Goal: Information Seeking & Learning: Compare options

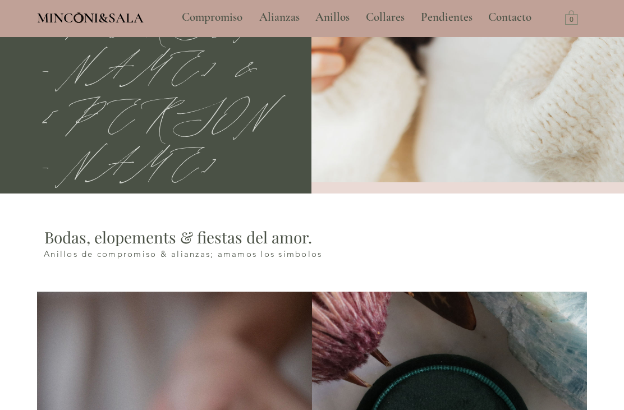
type input "**********"
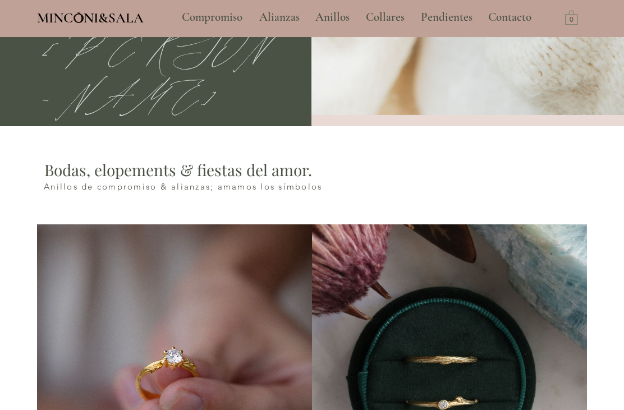
select select "**********"
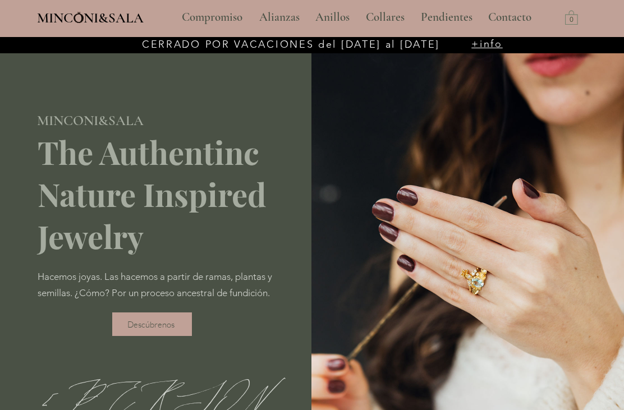
click at [278, 17] on p "Alianzas" at bounding box center [280, 17] width 52 height 28
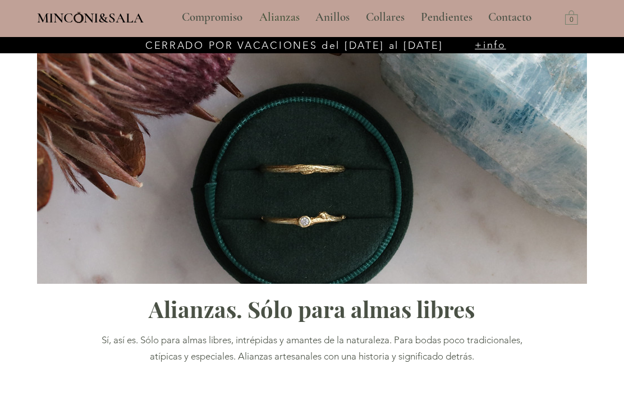
type input "**********"
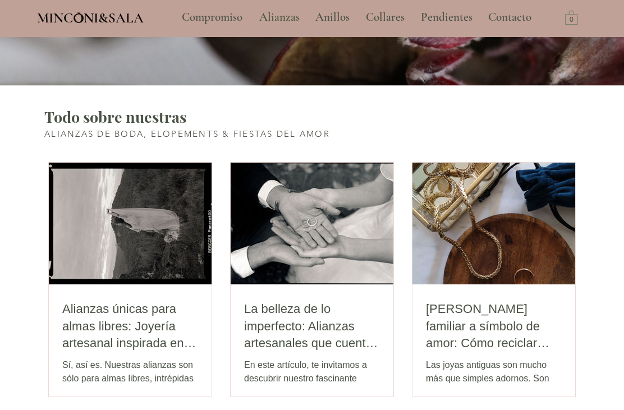
scroll to position [2135, 0]
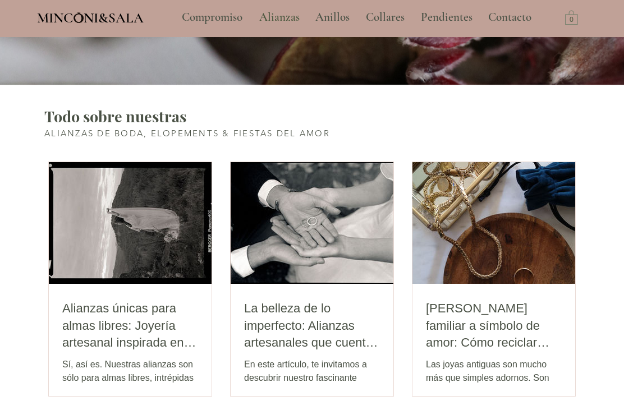
click at [519, 344] on h2 "[PERSON_NAME] familiar a símbolo de amor: Cómo reciclar joyas antiguas en alian…" at bounding box center [494, 327] width 136 height 52
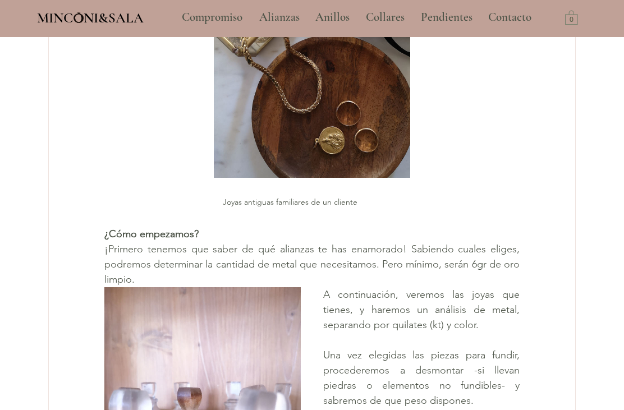
scroll to position [474, 0]
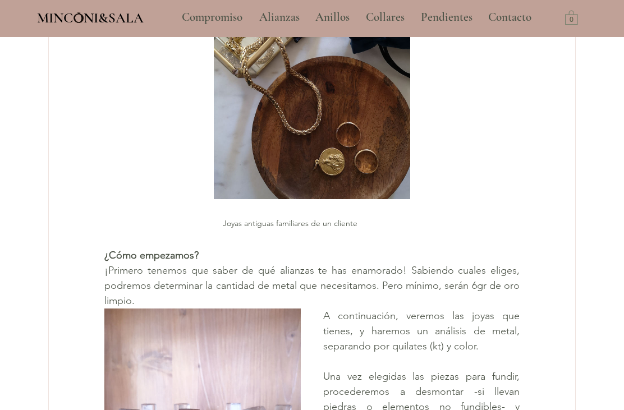
click at [217, 24] on p "Compromiso" at bounding box center [212, 17] width 72 height 28
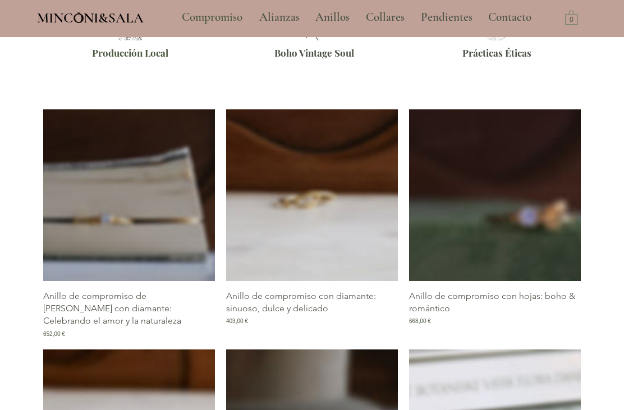
type input "**********"
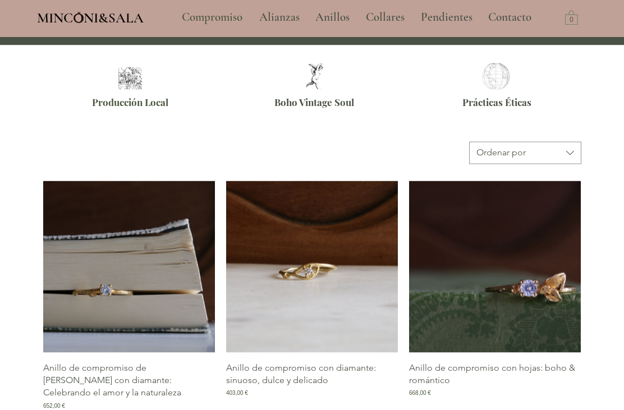
scroll to position [425, 0]
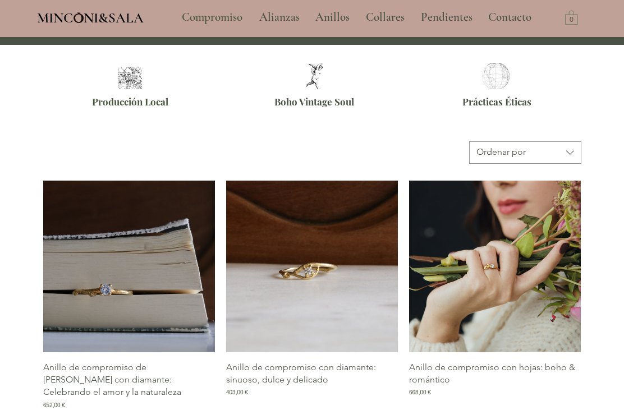
click at [543, 278] on img "Galería de Anillo de compromiso con hojas: boho & romántico" at bounding box center [495, 267] width 172 height 172
click at [516, 263] on img "Galería de Anillo de compromiso con hojas: boho & romántico" at bounding box center [495, 267] width 172 height 172
click at [487, 255] on img "Galería de Anillo de compromiso con hojas: boho & romántico" at bounding box center [495, 267] width 172 height 172
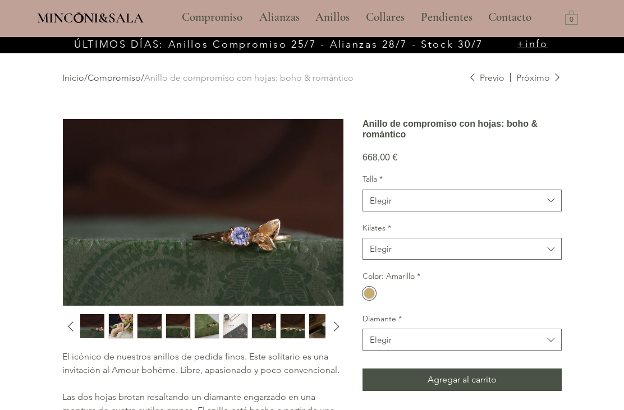
click at [267, 245] on img "main content" at bounding box center [203, 212] width 281 height 187
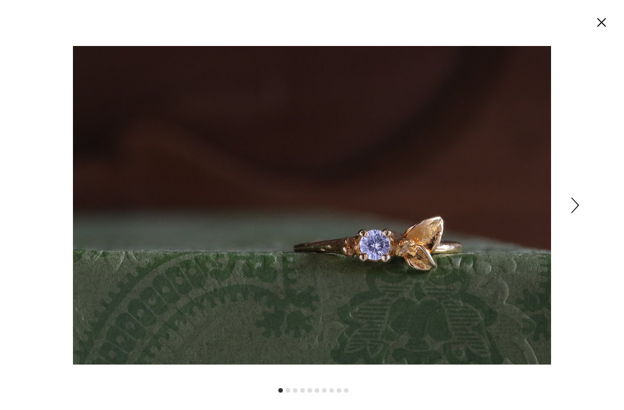
click at [573, 198] on icon "Siguiente" at bounding box center [575, 206] width 8 height 16
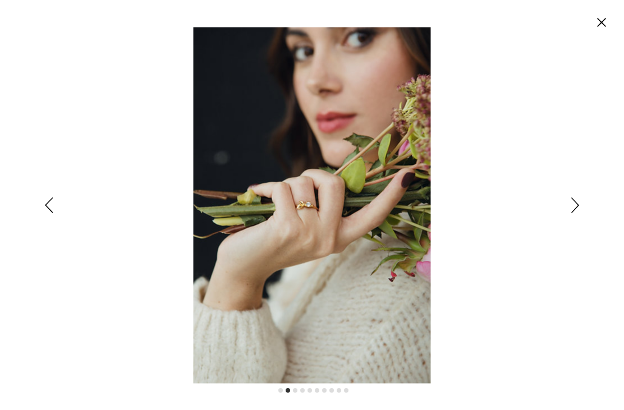
click at [577, 199] on icon "Siguiente" at bounding box center [575, 206] width 8 height 16
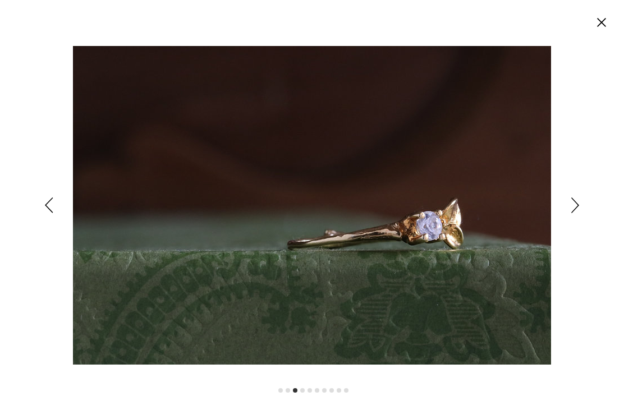
click at [579, 201] on icon "Siguiente" at bounding box center [575, 206] width 8 height 16
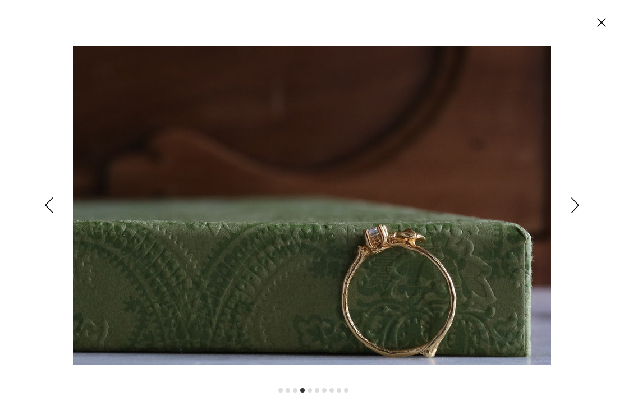
click at [576, 200] on icon "Siguiente" at bounding box center [575, 206] width 8 height 16
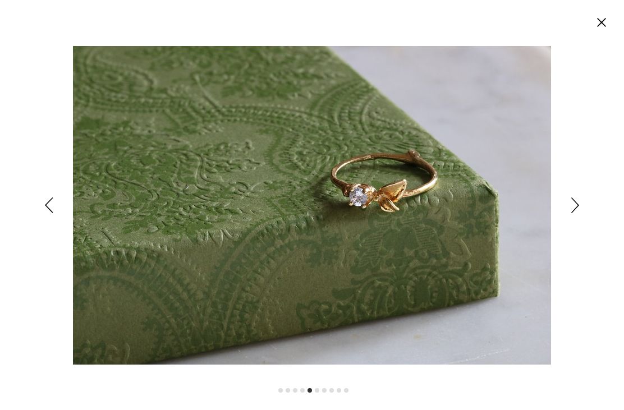
click at [602, 17] on circle "Cerrar" at bounding box center [602, 22] width 18 height 18
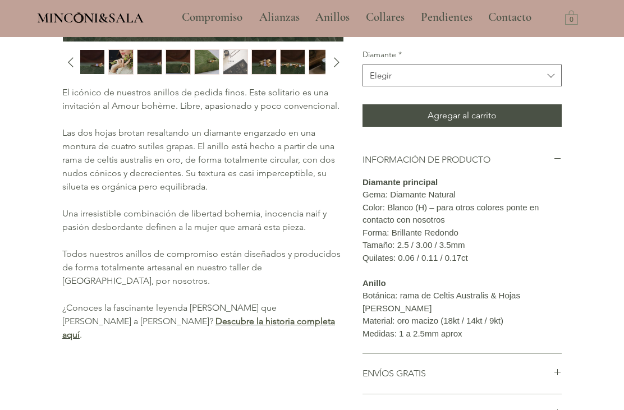
scroll to position [259, 0]
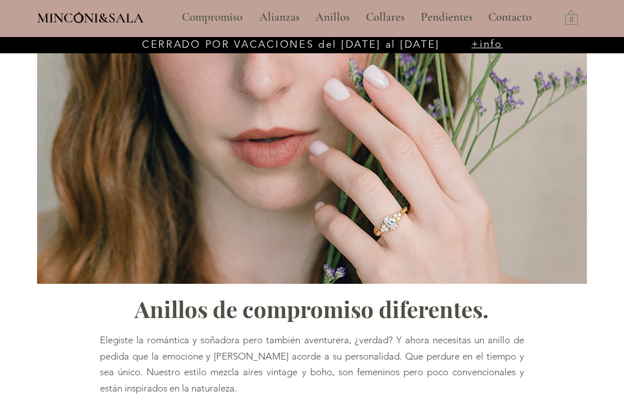
type input "**********"
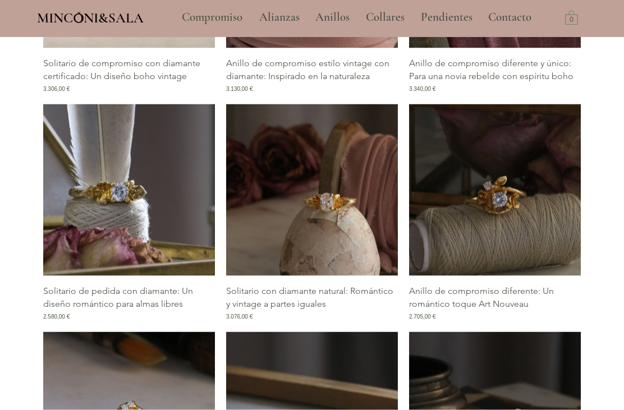
scroll to position [1427, 0]
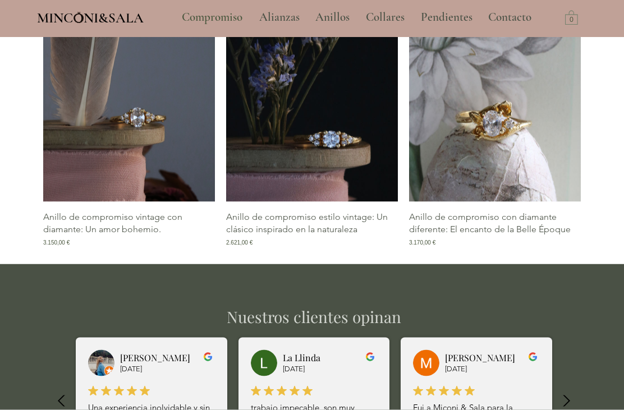
scroll to position [2195, 0]
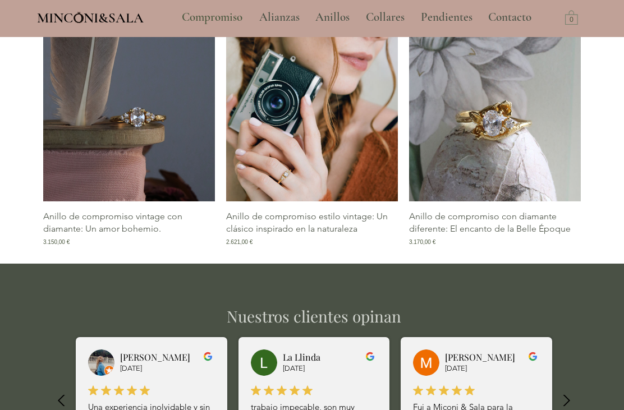
click at [352, 201] on img "Galería de Anillo de compromiso estilo vintage: Un clásico inspirado en la natu…" at bounding box center [312, 116] width 172 height 172
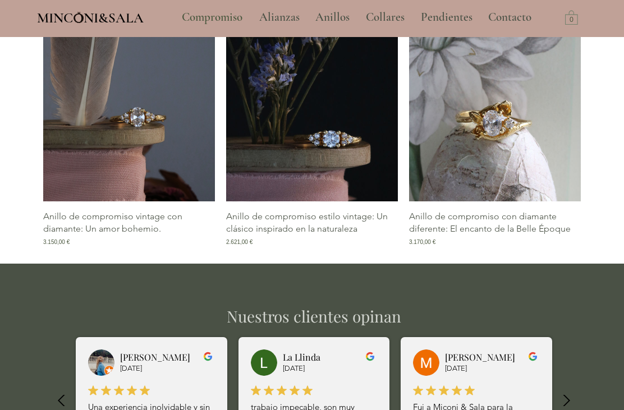
click at [325, 236] on p "Anillo de compromiso estilo vintage: Un clásico inspirado en la naturaleza" at bounding box center [312, 222] width 172 height 25
click at [347, 236] on p "Anillo de compromiso estilo vintage: Un clásico inspirado en la naturaleza" at bounding box center [312, 222] width 172 height 25
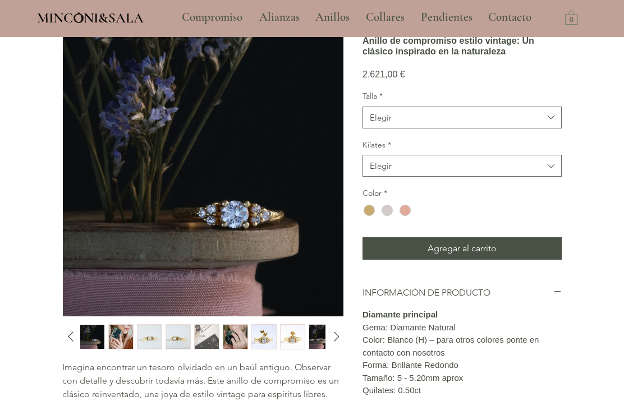
scroll to position [86, 0]
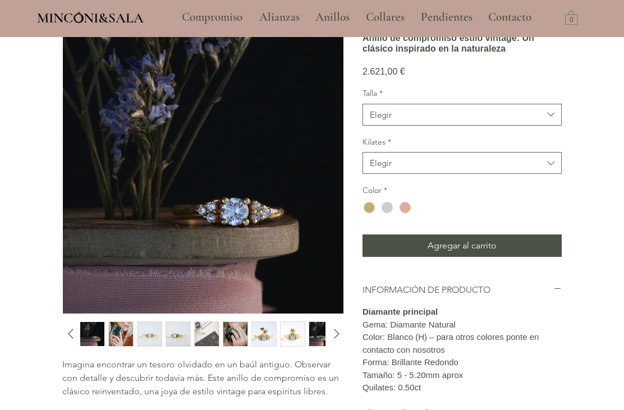
click at [341, 340] on icon "Diapositiva siguiente" at bounding box center [336, 333] width 17 height 17
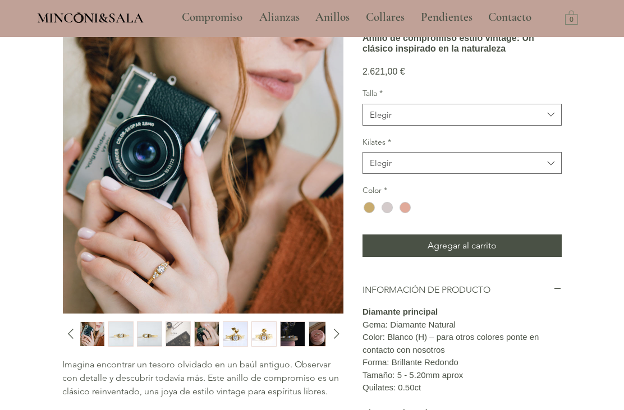
click at [334, 334] on icon "Diapositiva siguiente" at bounding box center [336, 333] width 17 height 17
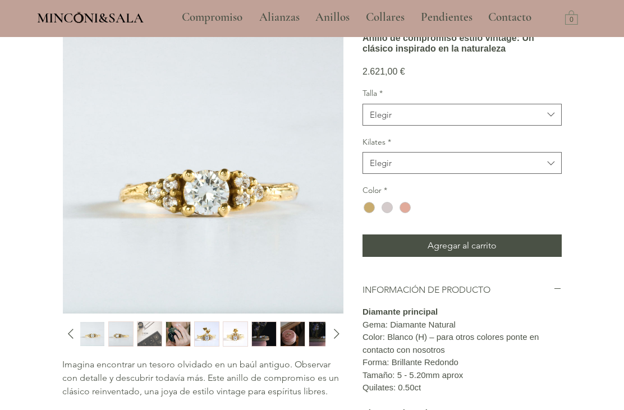
click at [334, 335] on icon "Diapositiva siguiente" at bounding box center [336, 333] width 17 height 17
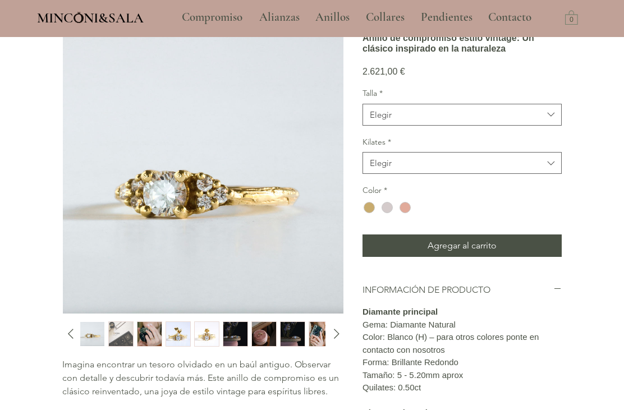
click at [332, 333] on icon "Diapositiva siguiente" at bounding box center [336, 333] width 17 height 17
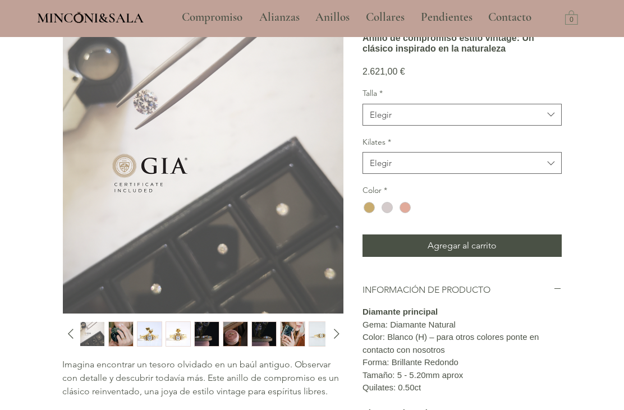
click at [329, 338] on icon "Diapositiva siguiente" at bounding box center [336, 333] width 17 height 17
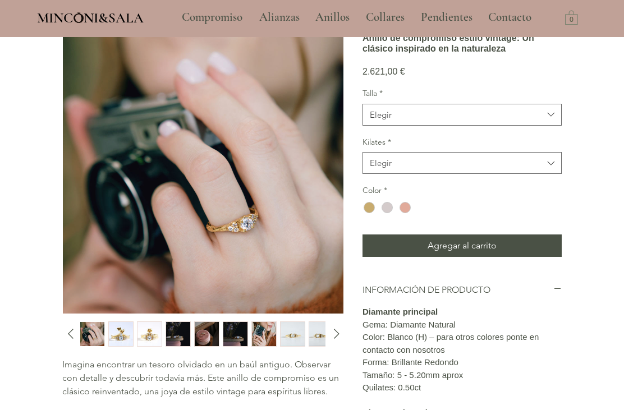
click at [334, 335] on icon "Diapositiva siguiente" at bounding box center [336, 333] width 17 height 17
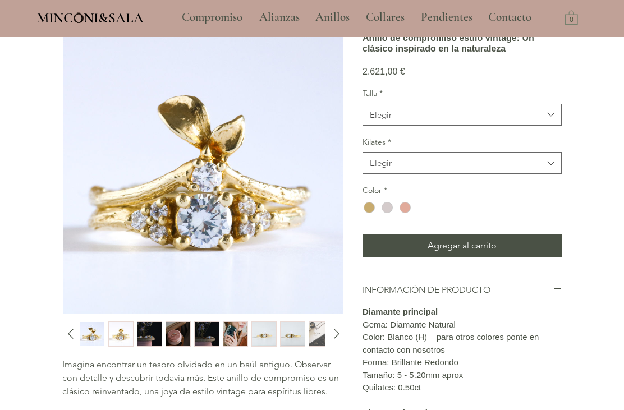
click at [331, 341] on icon "Diapositiva siguiente" at bounding box center [336, 333] width 17 height 17
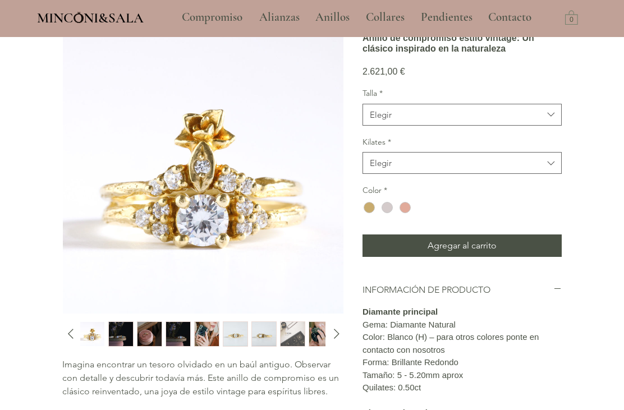
click at [324, 337] on img "6 / 10" at bounding box center [321, 334] width 24 height 24
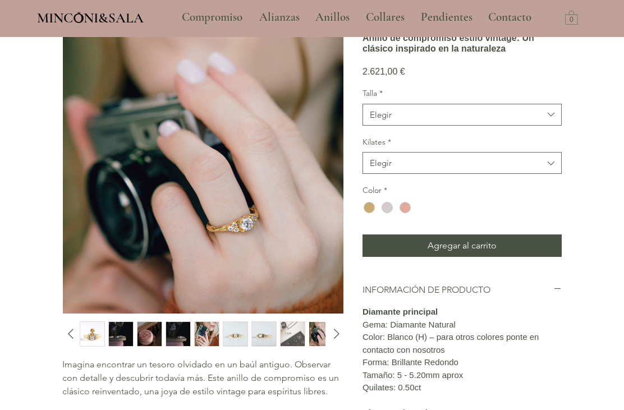
click at [333, 340] on icon "Diapositiva siguiente" at bounding box center [336, 333] width 17 height 17
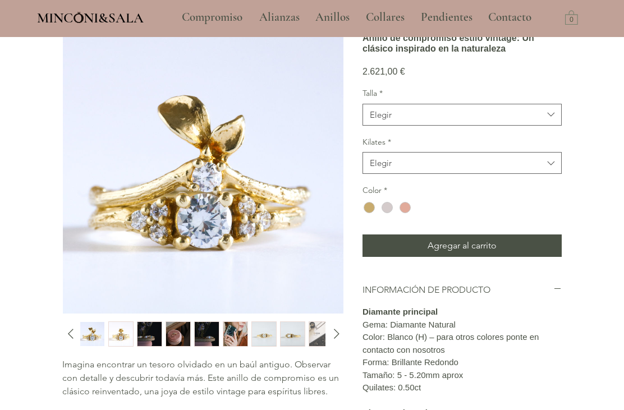
click at [332, 338] on icon "Diapositiva siguiente" at bounding box center [336, 333] width 17 height 17
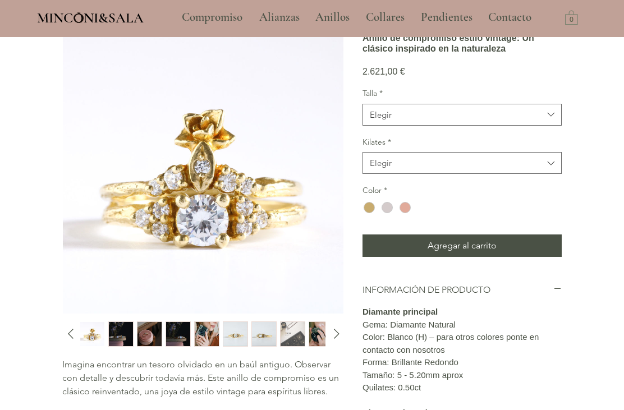
click at [371, 213] on div "main content" at bounding box center [369, 207] width 11 height 11
click at [405, 217] on div "main content" at bounding box center [405, 208] width 18 height 18
click at [416, 216] on div "Color: Rosa *" at bounding box center [462, 200] width 199 height 31
click at [341, 332] on icon "Diapositiva siguiente" at bounding box center [336, 333] width 17 height 17
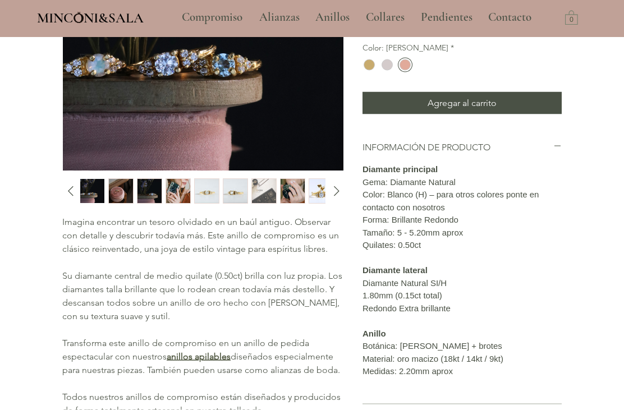
scroll to position [0, 0]
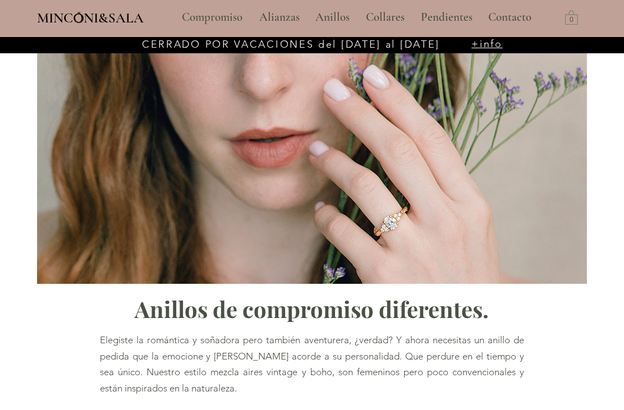
type input "**********"
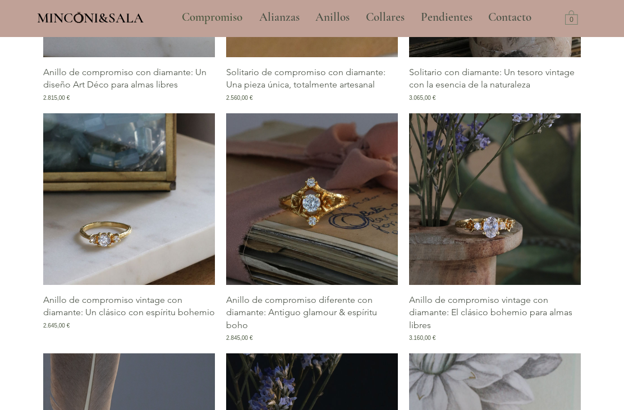
scroll to position [1869, 0]
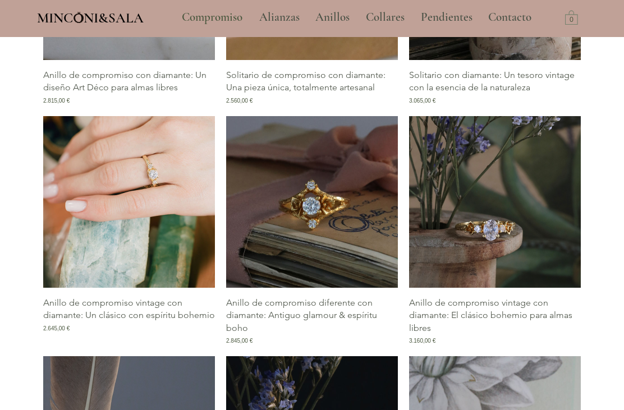
click at [185, 226] on img "Galería de Anillo de compromiso vintage con diamante: Un clásico con espíritu b…" at bounding box center [129, 202] width 172 height 172
click at [159, 248] on img "Galería de Anillo de compromiso vintage con diamante: Un clásico con espíritu b…" at bounding box center [129, 202] width 172 height 172
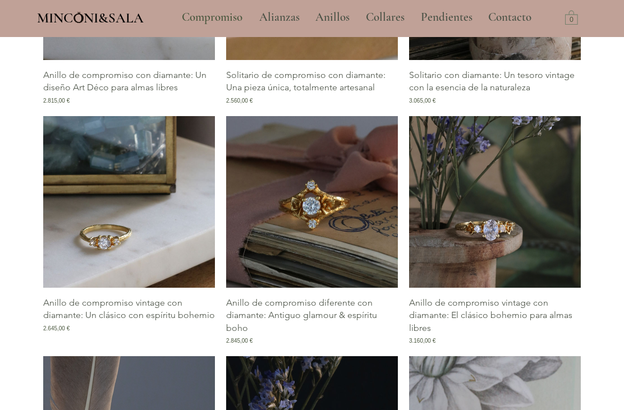
click at [151, 322] on p "Anillo de compromiso vintage con diamante: Un clásico con espíritu bohemio" at bounding box center [129, 309] width 172 height 25
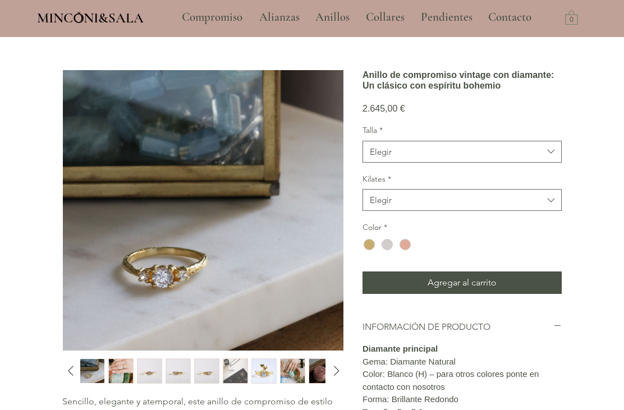
scroll to position [52, 0]
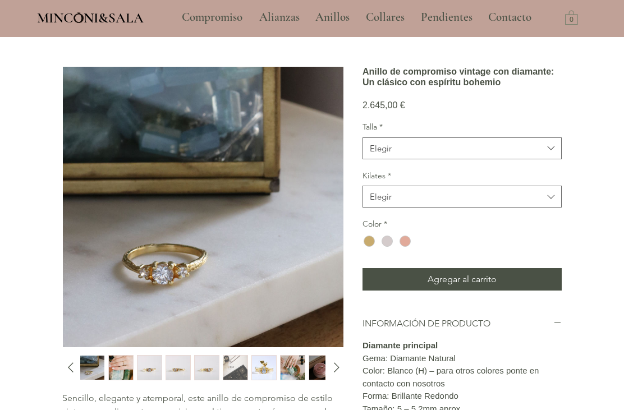
click at [328, 371] on icon "Diapositiva siguiente" at bounding box center [336, 367] width 17 height 17
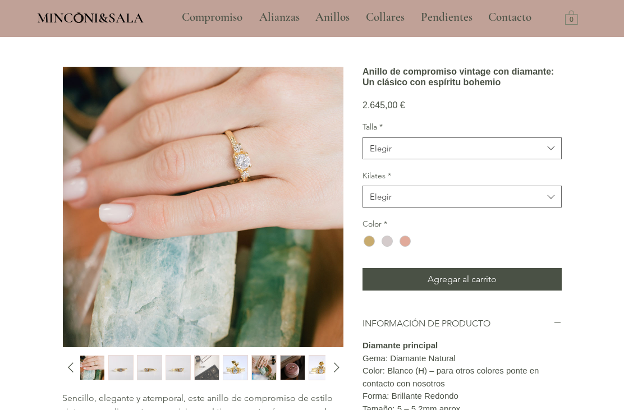
click at [342, 368] on icon "Diapositiva siguiente" at bounding box center [336, 367] width 17 height 17
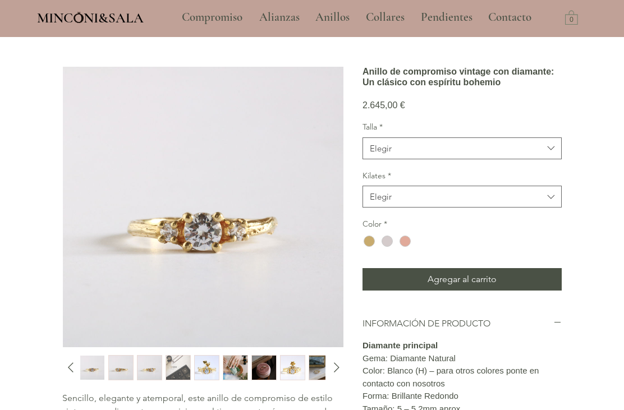
click at [342, 363] on icon "Diapositiva siguiente" at bounding box center [336, 367] width 17 height 17
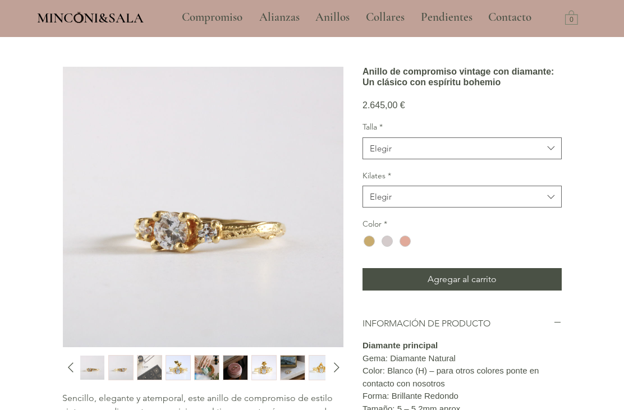
click at [335, 369] on icon "Diapositiva siguiente" at bounding box center [336, 367] width 17 height 17
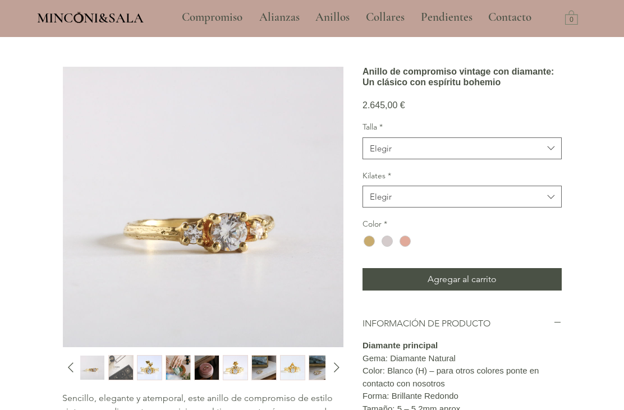
click at [333, 364] on icon "Diapositiva siguiente" at bounding box center [336, 367] width 17 height 17
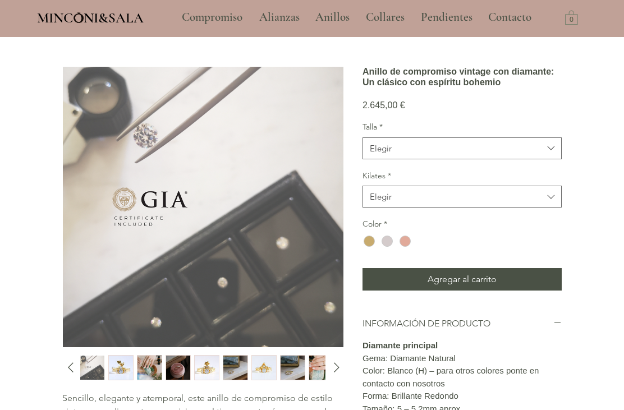
click at [332, 361] on icon "Diapositiva siguiente" at bounding box center [336, 367] width 17 height 17
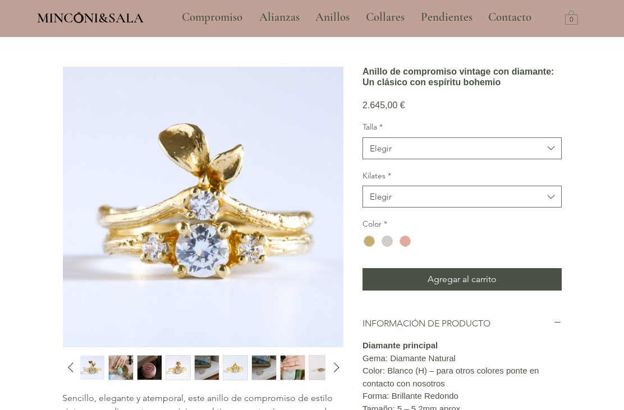
click at [336, 369] on icon "Diapositiva siguiente" at bounding box center [336, 367] width 17 height 17
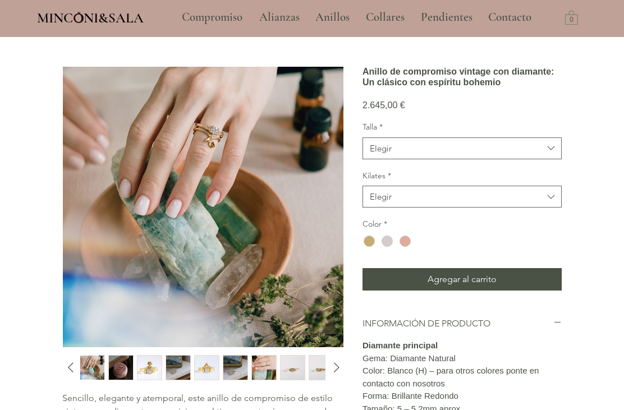
click at [334, 368] on icon "Diapositiva siguiente" at bounding box center [336, 367] width 17 height 17
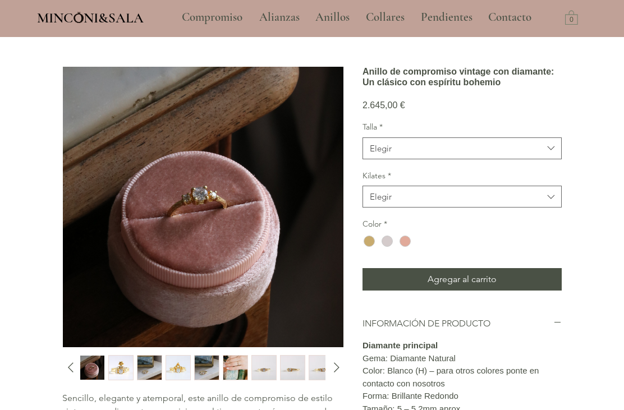
click at [329, 367] on icon "Diapositiva siguiente" at bounding box center [336, 367] width 17 height 17
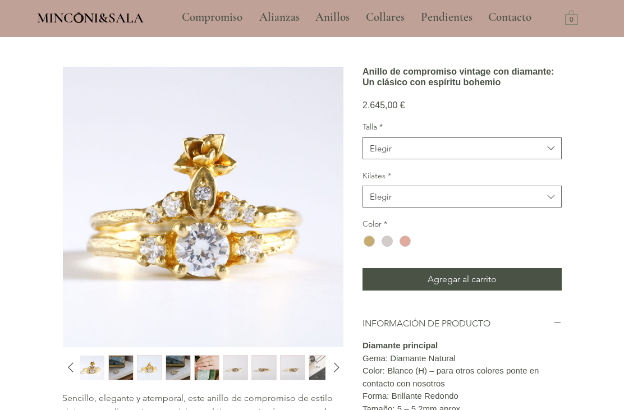
click at [324, 363] on img "6 / 12" at bounding box center [321, 368] width 24 height 24
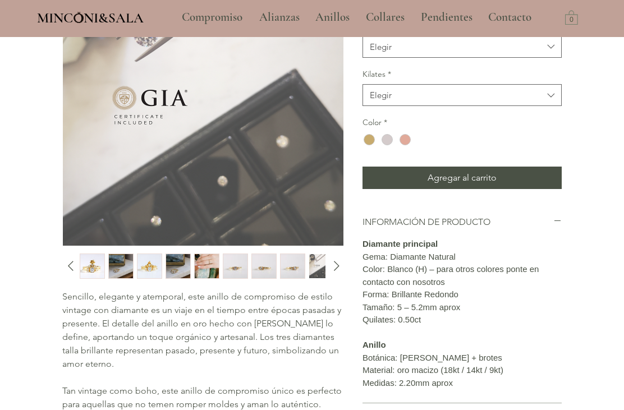
scroll to position [0, 0]
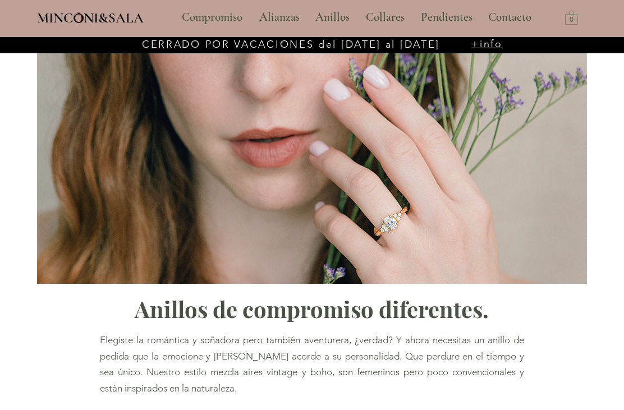
type input "**********"
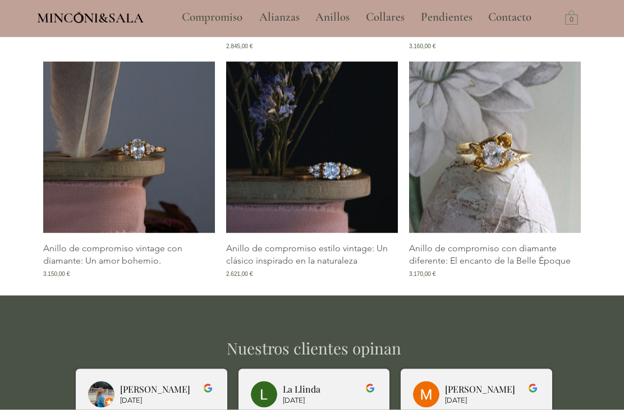
scroll to position [2165, 0]
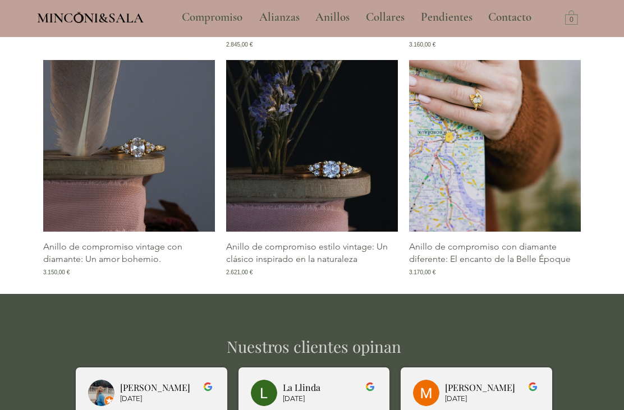
click at [517, 201] on img "Galería de Anillo de compromiso con diamante diferente: El encanto de la Belle …" at bounding box center [495, 146] width 172 height 172
click at [497, 177] on img "Galería de Anillo de compromiso con diamante diferente: El encanto de la Belle …" at bounding box center [495, 146] width 172 height 172
click at [487, 139] on img "Galería de Anillo de compromiso con diamante diferente: El encanto de la Belle …" at bounding box center [495, 146] width 172 height 172
click at [489, 156] on img "Galería de Anillo de compromiso con diamante diferente: El encanto de la Belle …" at bounding box center [495, 146] width 172 height 172
click at [528, 232] on img "Galería de Anillo de compromiso con diamante diferente: El encanto de la Belle …" at bounding box center [495, 146] width 172 height 172
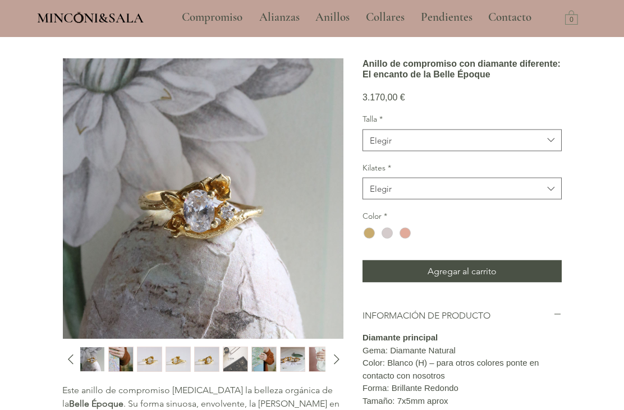
scroll to position [57, 0]
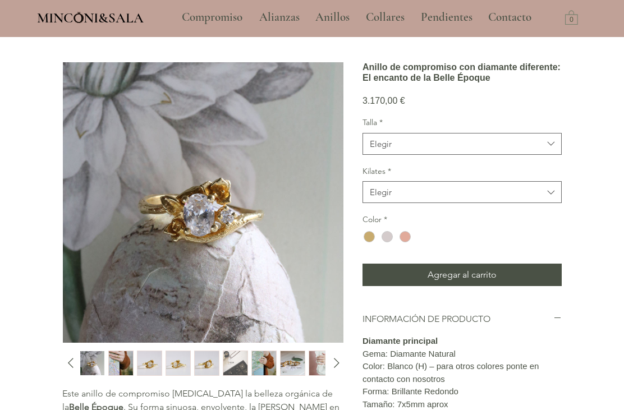
click at [340, 368] on icon "Diapositiva siguiente" at bounding box center [336, 363] width 17 height 17
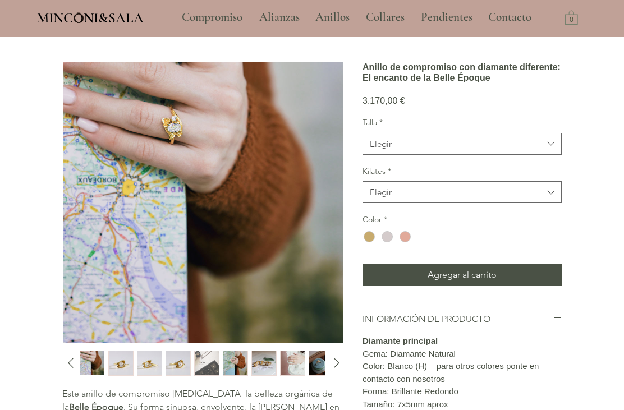
click at [339, 361] on icon "Diapositiva siguiente" at bounding box center [336, 363] width 17 height 17
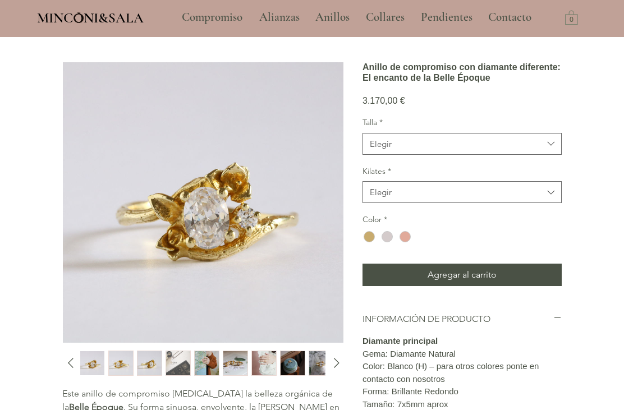
click at [340, 363] on icon "Diapositiva siguiente" at bounding box center [336, 363] width 17 height 17
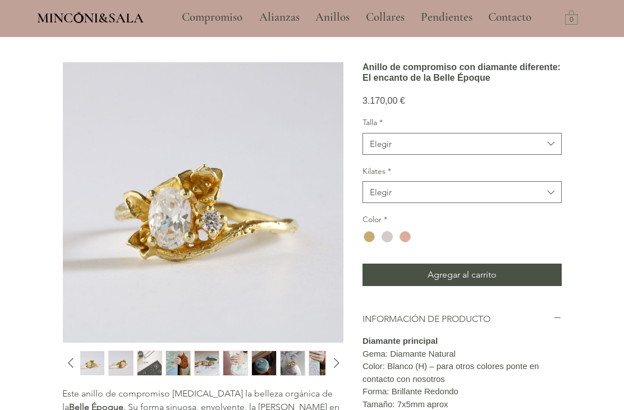
click at [335, 357] on icon "Diapositiva siguiente" at bounding box center [336, 363] width 17 height 17
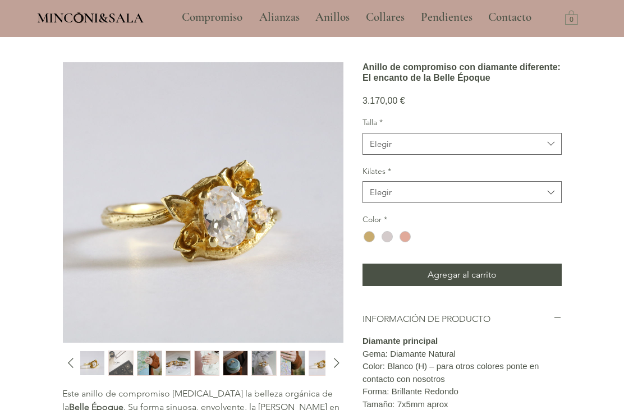
click at [334, 356] on icon "Diapositiva siguiente" at bounding box center [336, 363] width 17 height 17
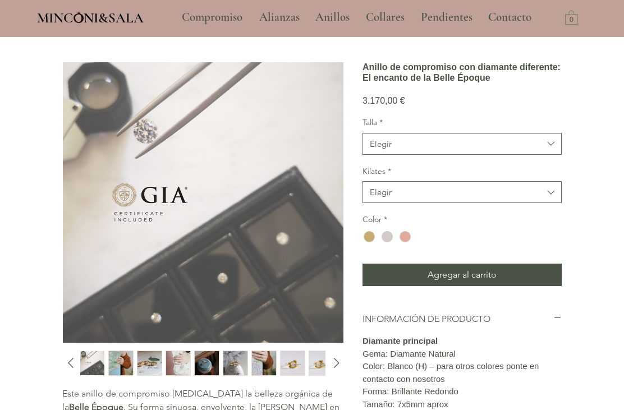
click at [329, 363] on icon "Diapositiva siguiente" at bounding box center [336, 363] width 17 height 17
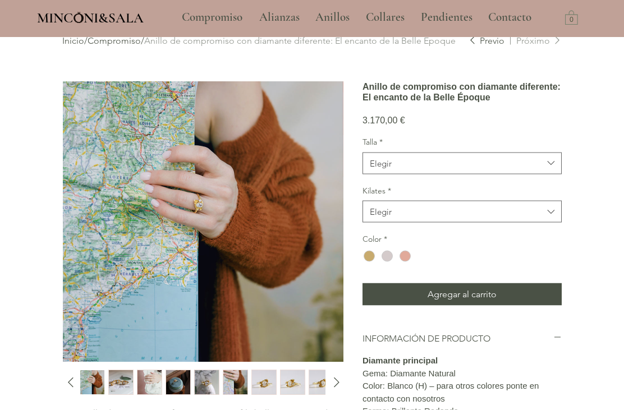
scroll to position [37, 0]
click at [181, 389] on img "10 / 10" at bounding box center [178, 383] width 24 height 24
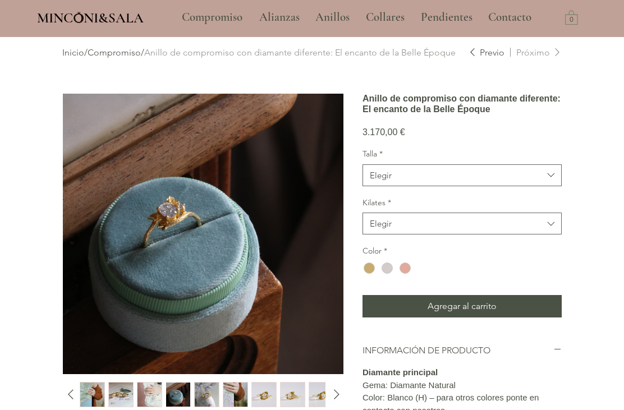
scroll to position [23, 0]
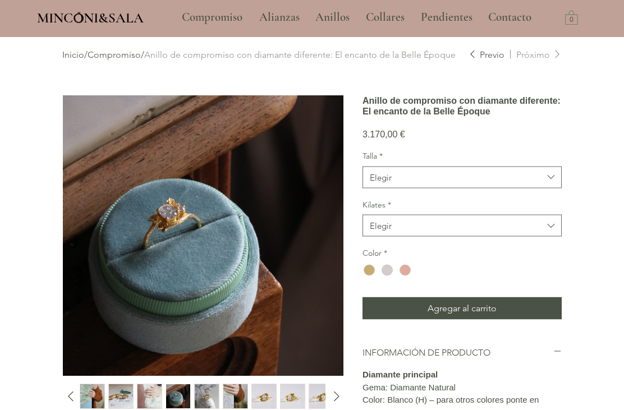
click at [190, 258] on img "main content" at bounding box center [203, 236] width 281 height 281
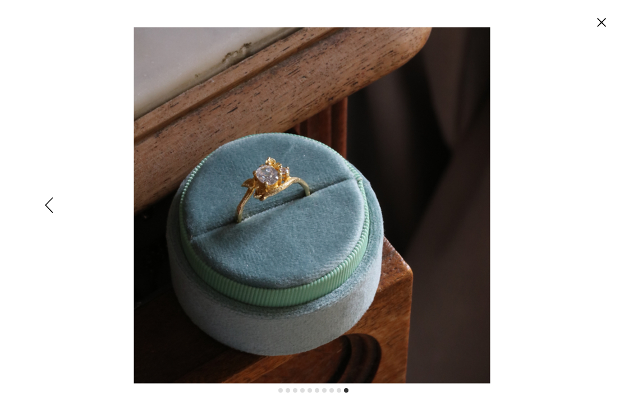
click at [600, 19] on circle "Cerrar" at bounding box center [602, 22] width 18 height 18
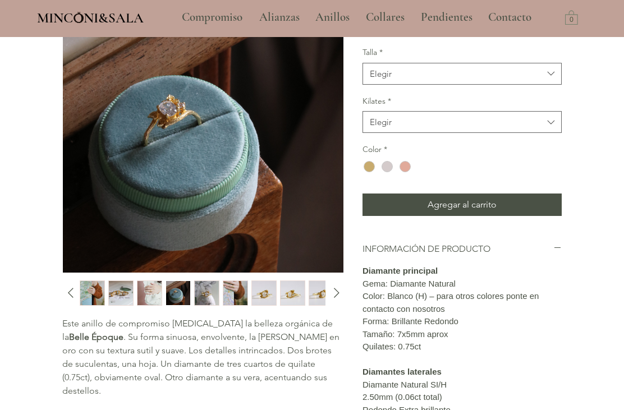
scroll to position [169, 0]
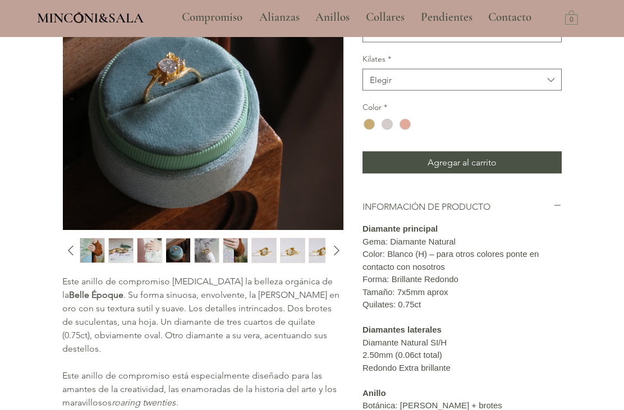
click at [209, 254] on img "1 / 10" at bounding box center [207, 251] width 24 height 24
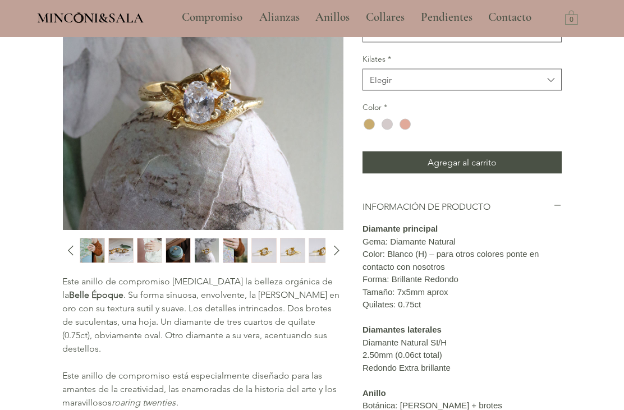
scroll to position [169, 0]
click at [301, 252] on img "4 / 10" at bounding box center [293, 250] width 24 height 24
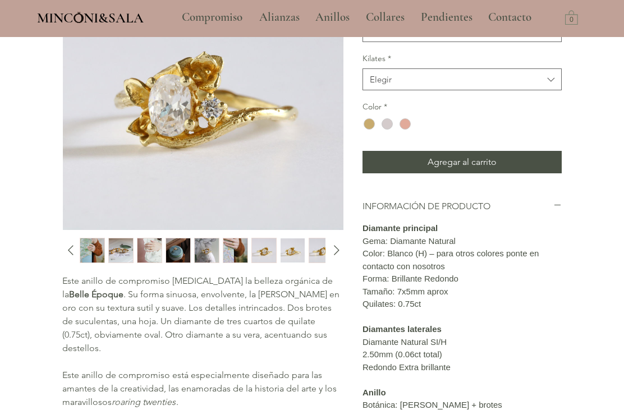
click at [323, 247] on img "5 / 10" at bounding box center [321, 250] width 24 height 24
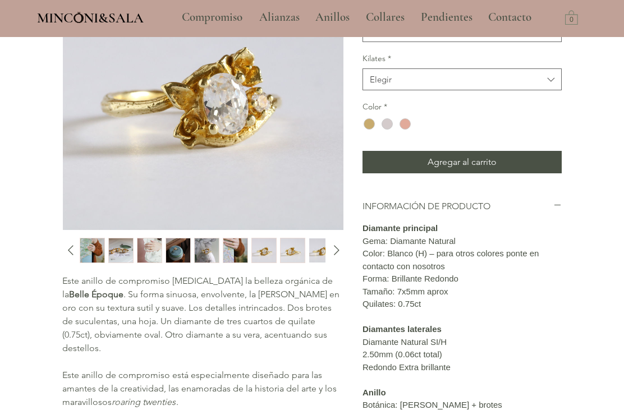
click at [287, 247] on img "4 / 10" at bounding box center [293, 250] width 24 height 24
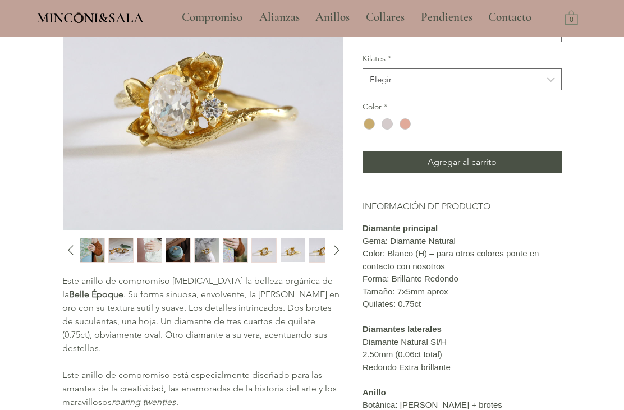
click at [258, 253] on img "3 / 10" at bounding box center [264, 250] width 24 height 24
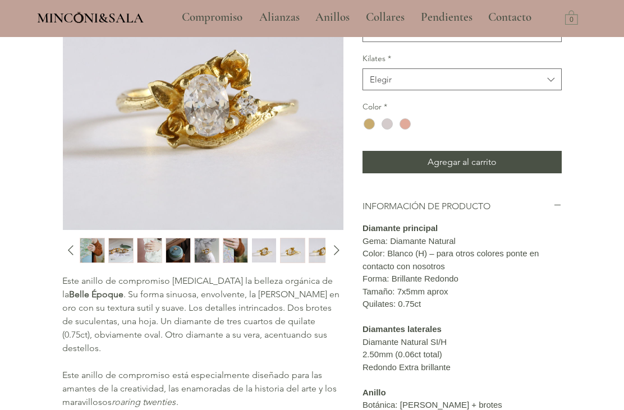
click at [234, 253] on img "2 / 10" at bounding box center [235, 250] width 24 height 24
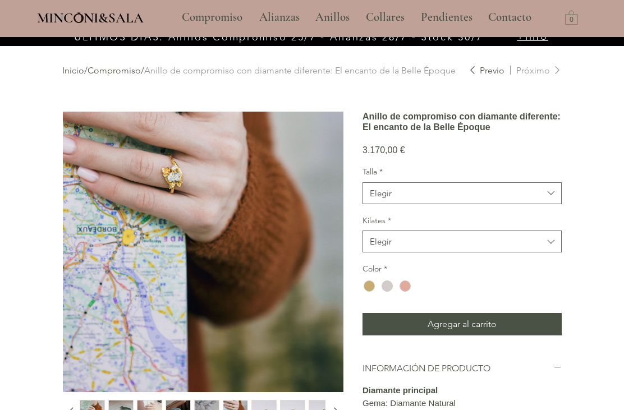
scroll to position [0, 0]
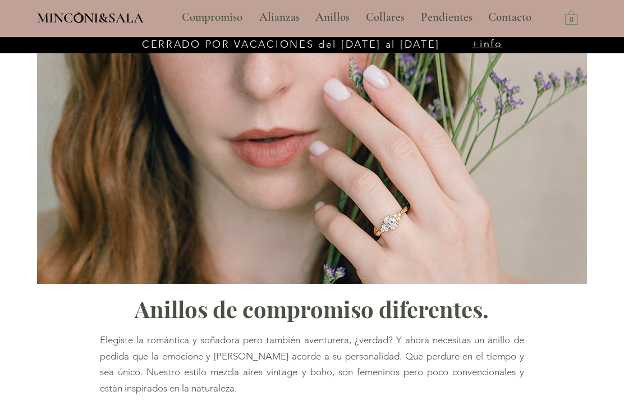
type input "**********"
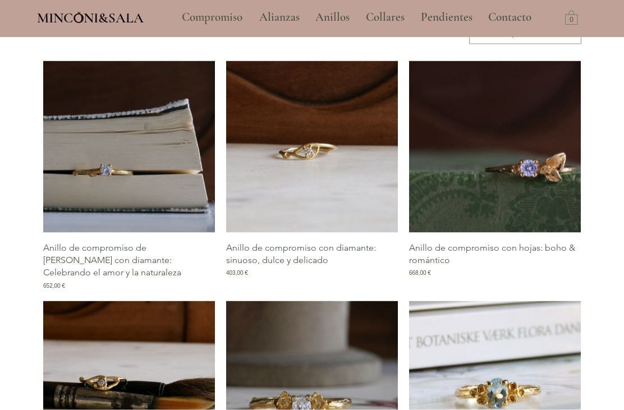
scroll to position [545, 0]
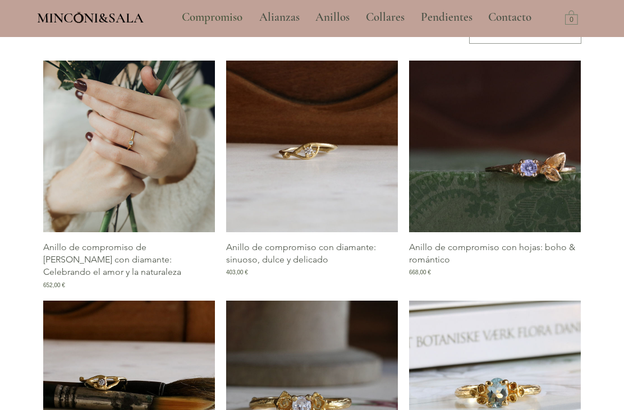
click at [85, 172] on img "Galería de Anillo de compromiso de rama con diamante: Celebrando el amor y la n…" at bounding box center [129, 147] width 172 height 172
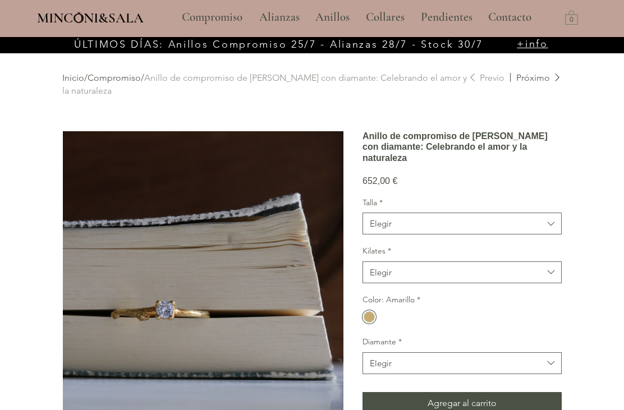
click at [397, 13] on p "Collares" at bounding box center [385, 17] width 50 height 28
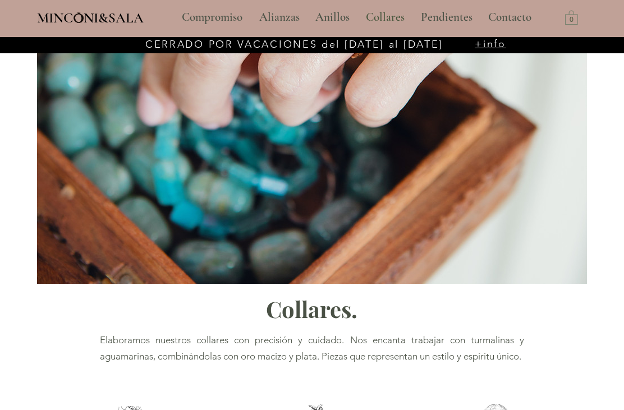
click at [452, 19] on p "Pendientes" at bounding box center [446, 17] width 63 height 28
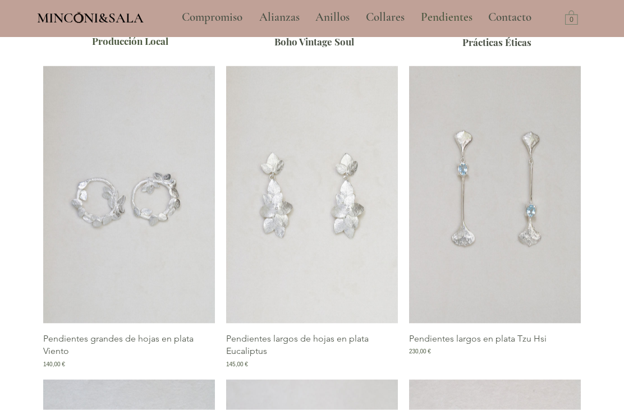
scroll to position [411, 0]
click at [82, 230] on img "Galería de Pendientes grandes de hojas en plata Viento" at bounding box center [129, 195] width 172 height 258
click at [168, 249] on img "Galería de Pendientes grandes de hojas en plata Viento" at bounding box center [129, 195] width 172 height 258
click at [162, 214] on img "Galería de Pendientes grandes de hojas en plata Viento" at bounding box center [129, 195] width 172 height 258
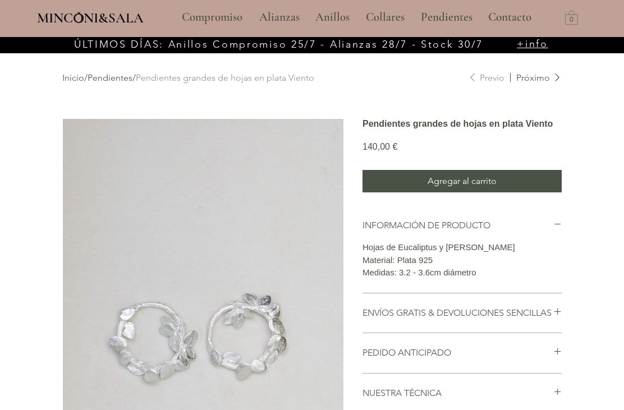
click at [331, 16] on p "Anillos" at bounding box center [332, 17] width 45 height 28
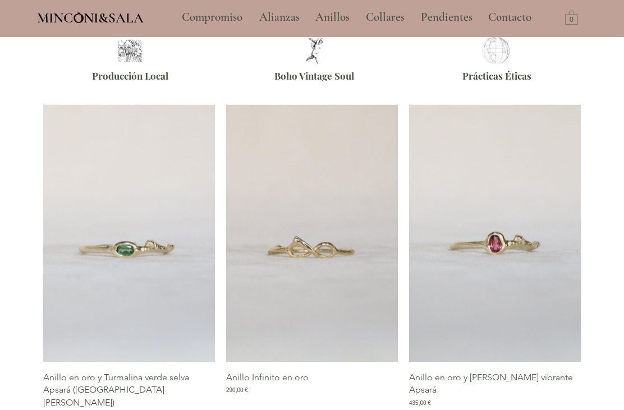
scroll to position [375, 0]
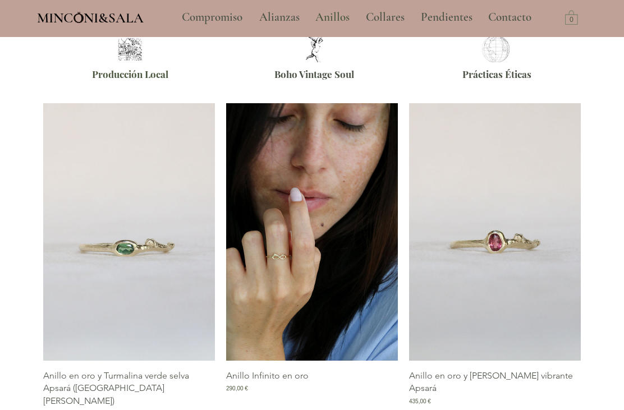
click at [355, 296] on img "Galería de Anillo Infinito en oro" at bounding box center [312, 232] width 172 height 258
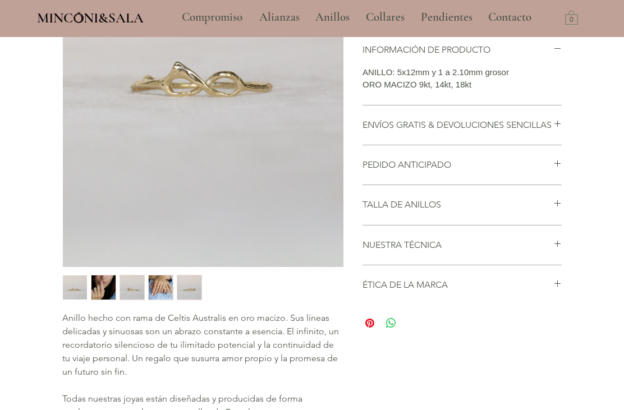
scroll to position [274, 0]
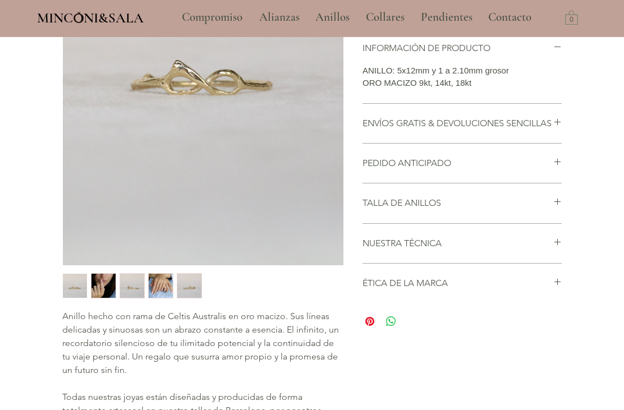
click at [169, 297] on img "4 / 5" at bounding box center [161, 286] width 24 height 24
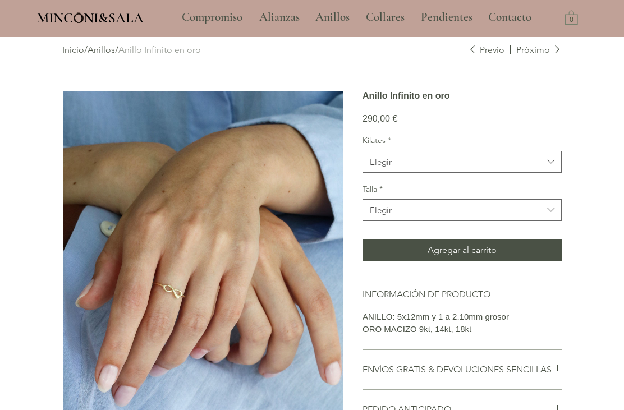
scroll to position [0, 0]
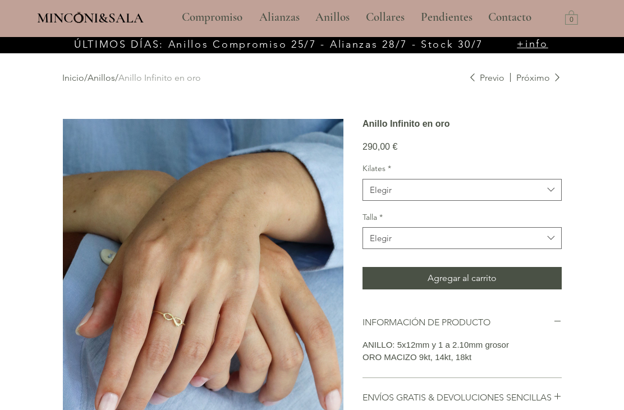
click at [451, 20] on p "Pendientes" at bounding box center [446, 17] width 63 height 28
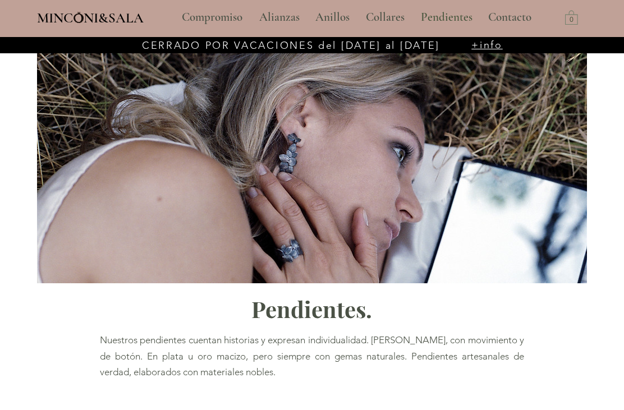
click at [305, 243] on img "main content" at bounding box center [312, 166] width 550 height 235
